Goal: Task Accomplishment & Management: Use online tool/utility

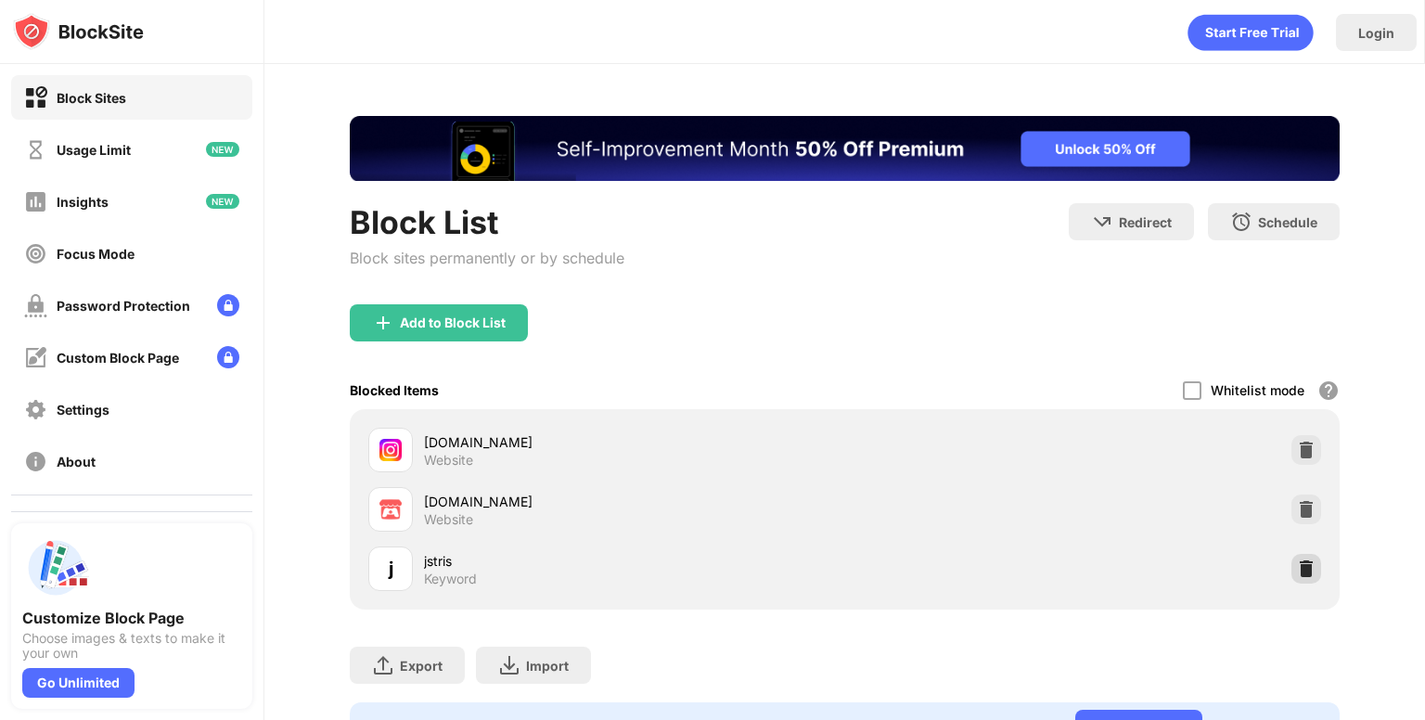
click at [1300, 568] on img at bounding box center [1306, 569] width 19 height 19
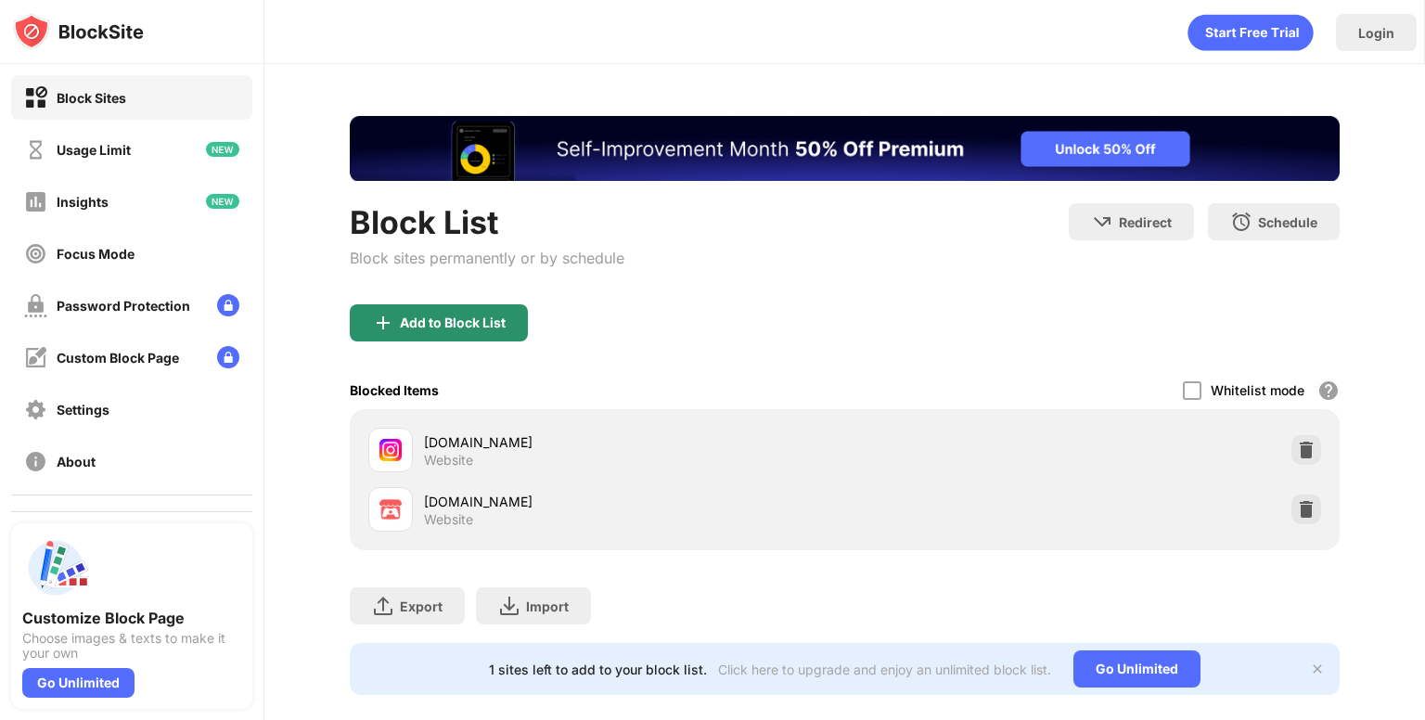
click at [439, 309] on div "Add to Block List" at bounding box center [439, 322] width 178 height 37
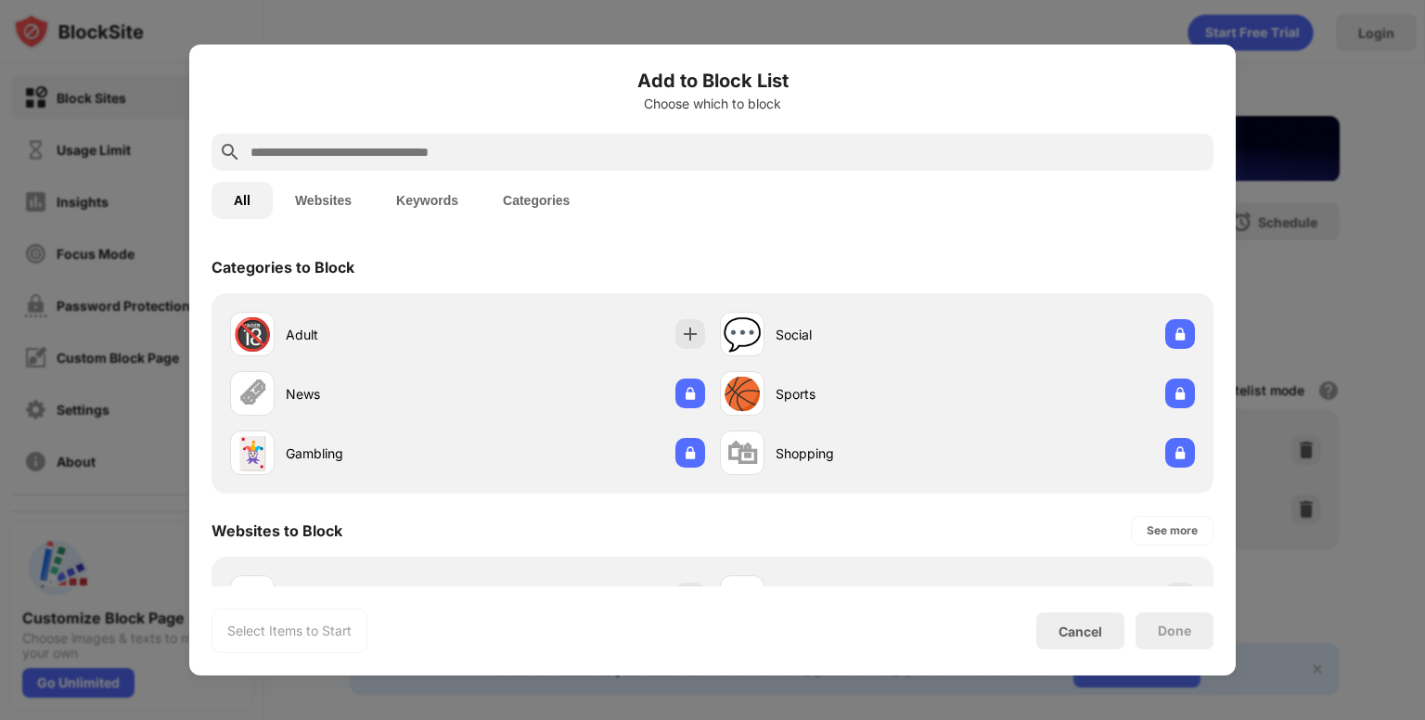
click at [508, 157] on input "text" at bounding box center [728, 152] width 958 height 22
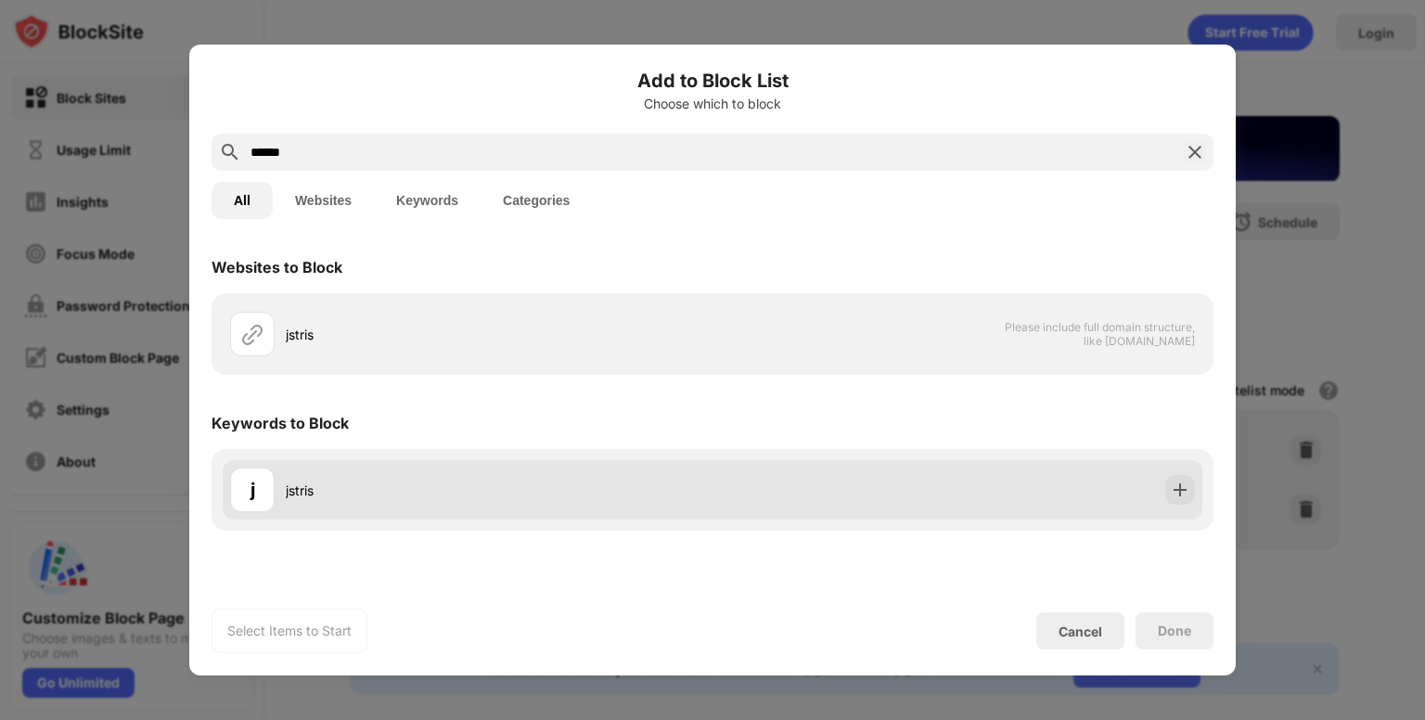
type input "******"
click at [1171, 493] on img at bounding box center [1180, 490] width 19 height 19
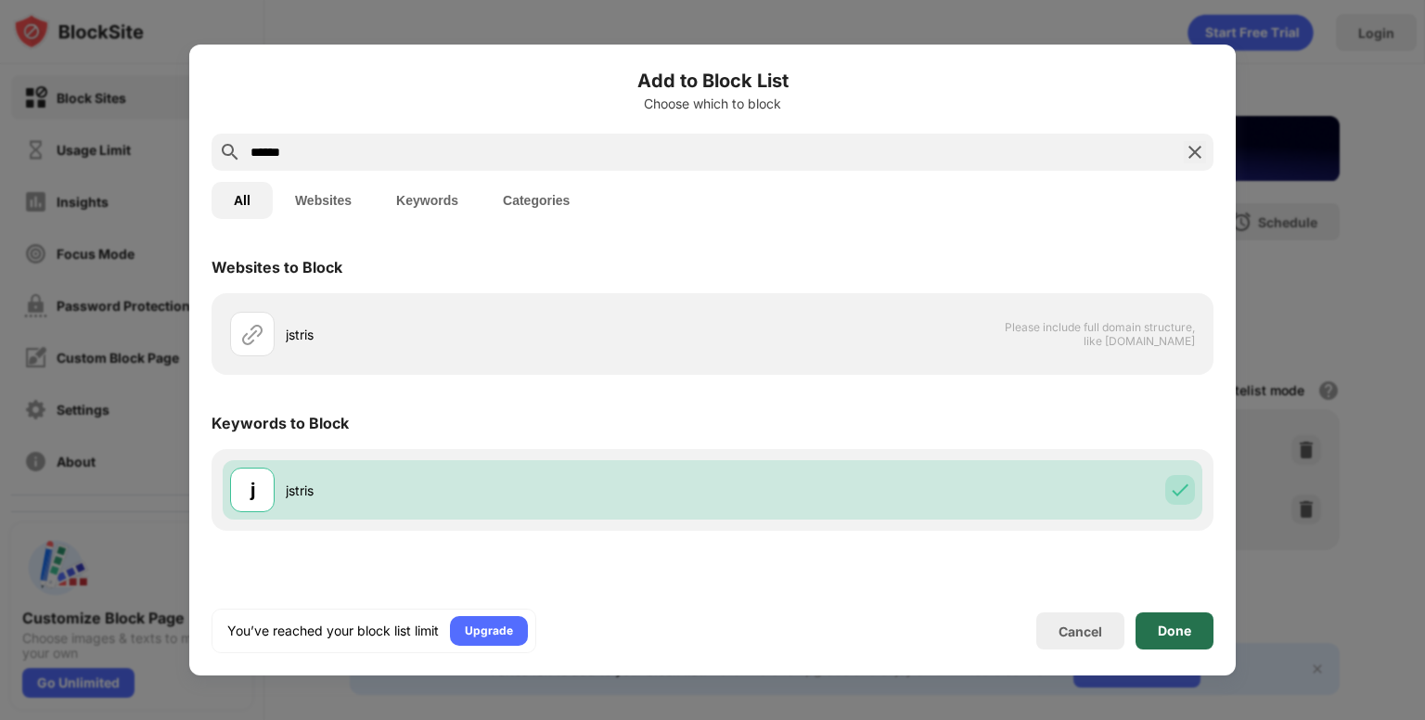
click at [1184, 615] on div "Done" at bounding box center [1175, 630] width 78 height 37
